Goal: Complete application form

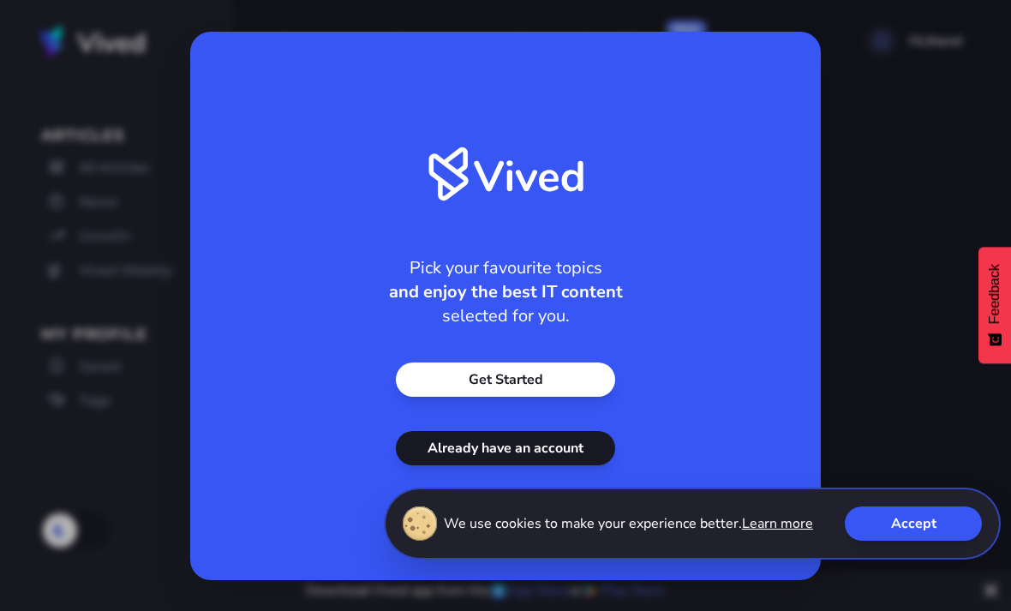
click at [898, 520] on button "Accept" at bounding box center [913, 523] width 137 height 34
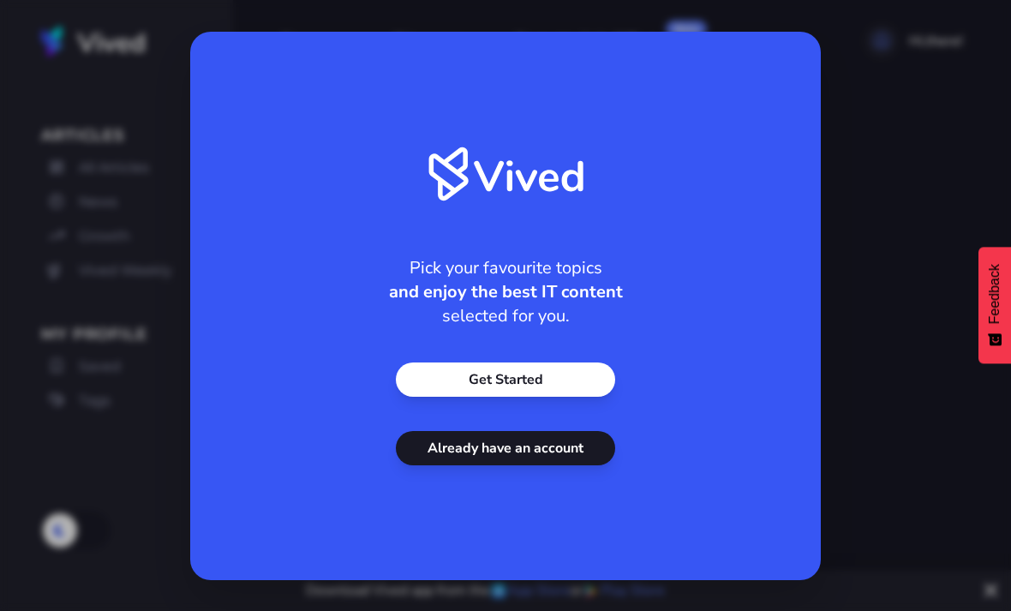
click at [575, 386] on link "Get Started" at bounding box center [505, 379] width 219 height 34
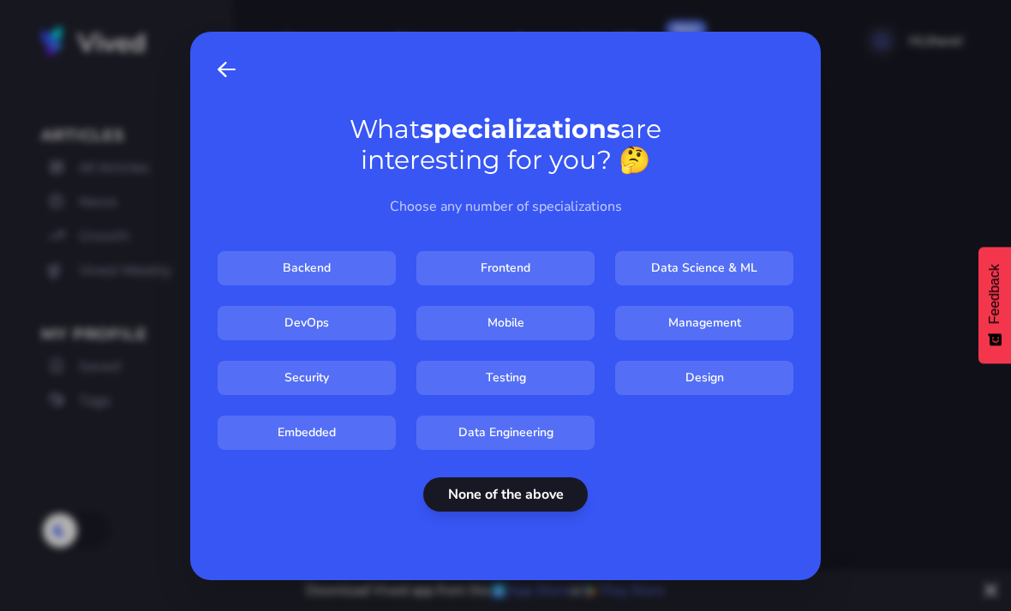
click at [548, 510] on button "None of the above" at bounding box center [505, 494] width 165 height 34
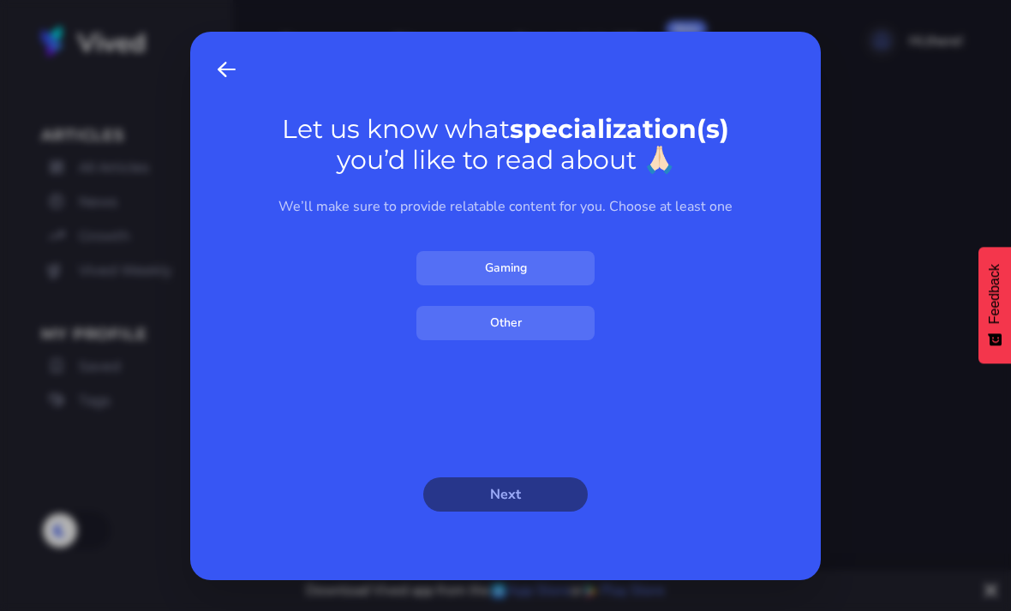
click at [571, 323] on label "Other" at bounding box center [505, 323] width 178 height 34
click at [571, 323] on input "Other" at bounding box center [505, 323] width 178 height 34
checkbox input "****"
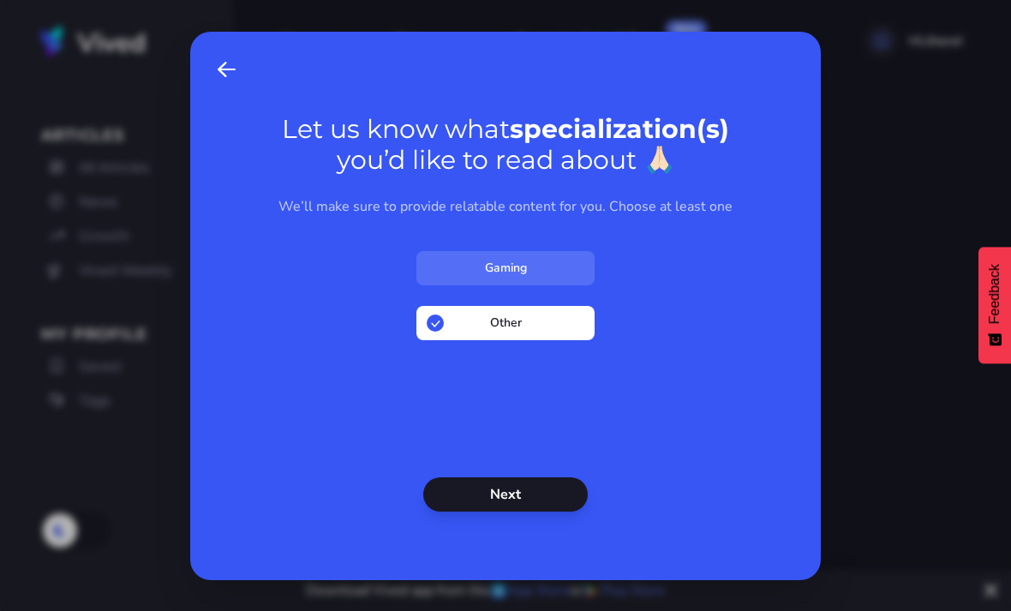
click at [546, 486] on button "Next" at bounding box center [505, 494] width 165 height 34
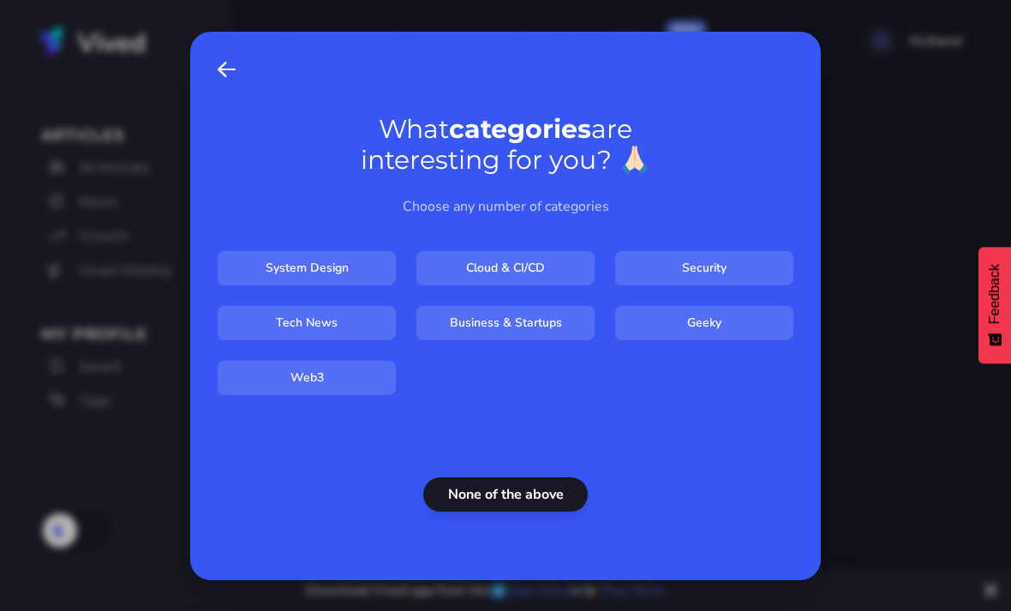
click at [227, 60] on span "Back" at bounding box center [227, 69] width 18 height 21
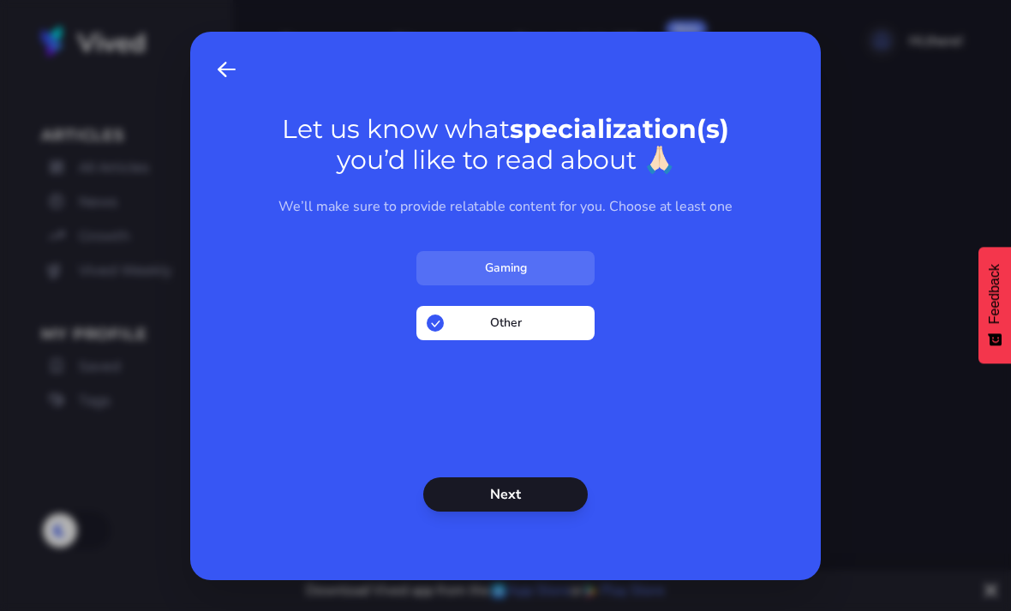
click at [163, 320] on div "Let us know what specialization(s) you’d like to read about 🙏🏻 We’ll make sure …" at bounding box center [505, 305] width 1011 height 611
